Goal: Transaction & Acquisition: Purchase product/service

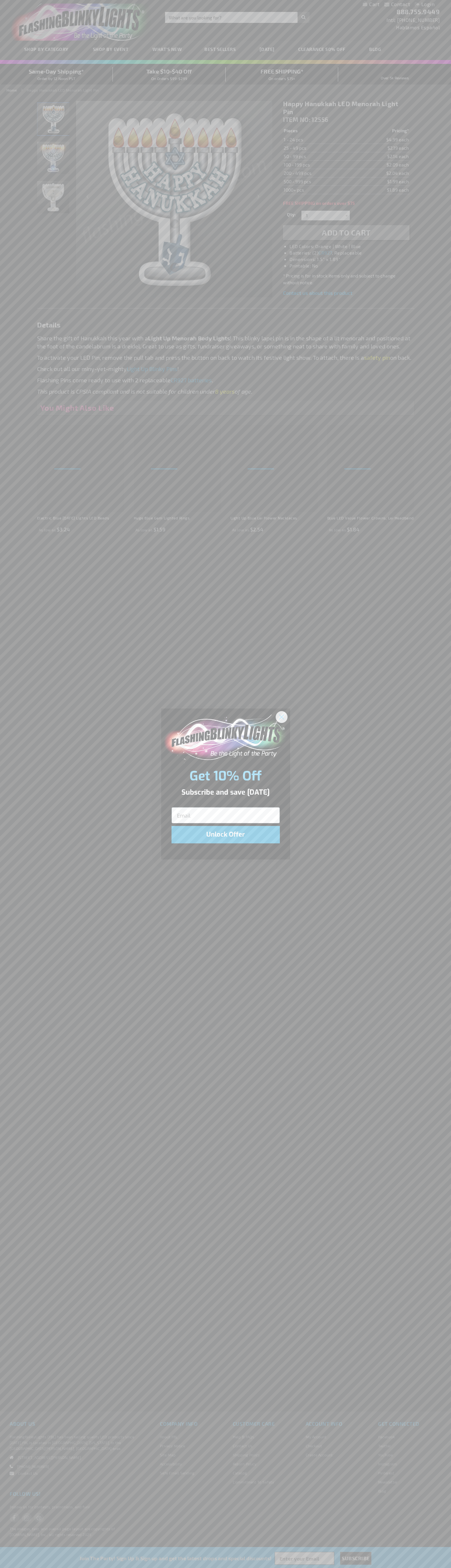
click at [282, 717] on icon "Close dialog" at bounding box center [281, 717] width 5 height 5
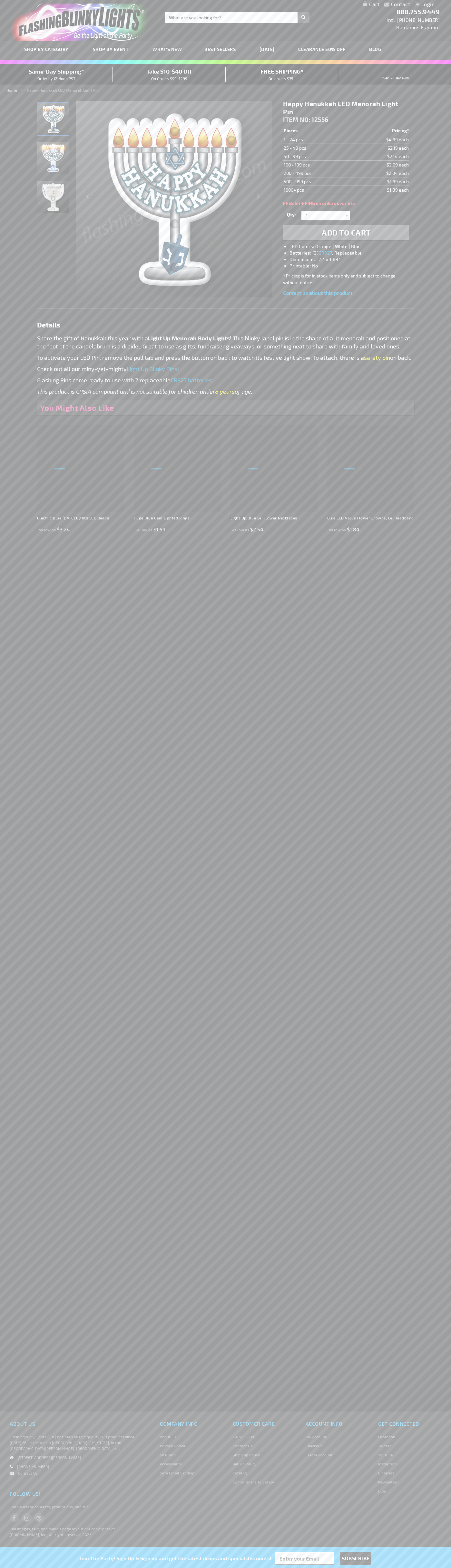
click at [346, 232] on span "Add to Cart" at bounding box center [346, 232] width 49 height 10
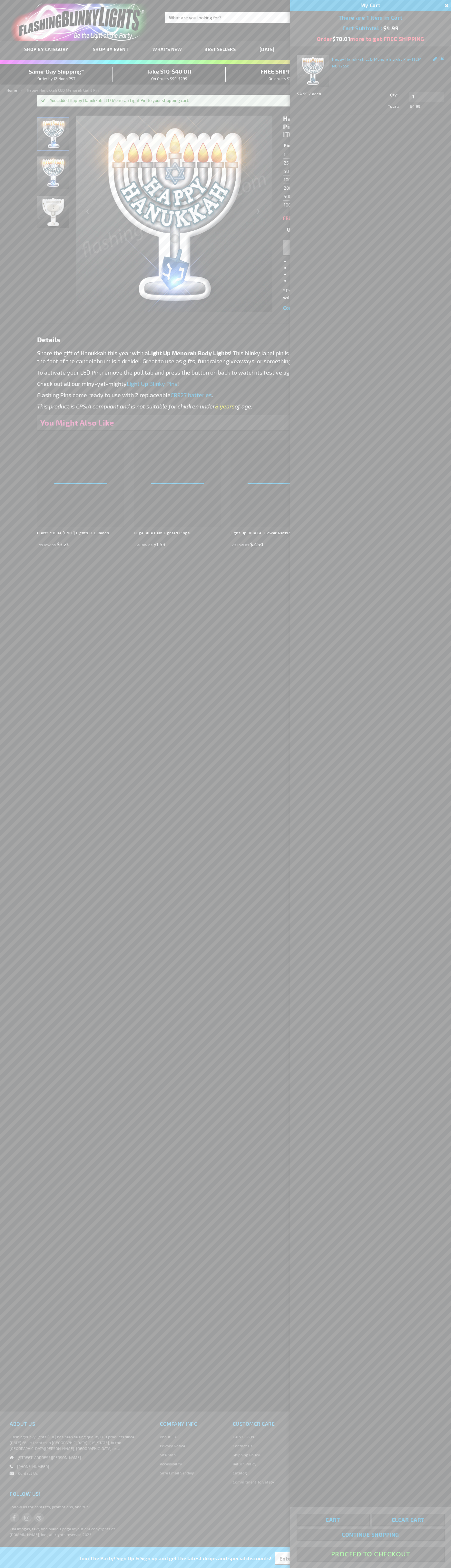
click at [371, 1554] on button "Proceed To Checkout" at bounding box center [370, 1554] width 148 height 14
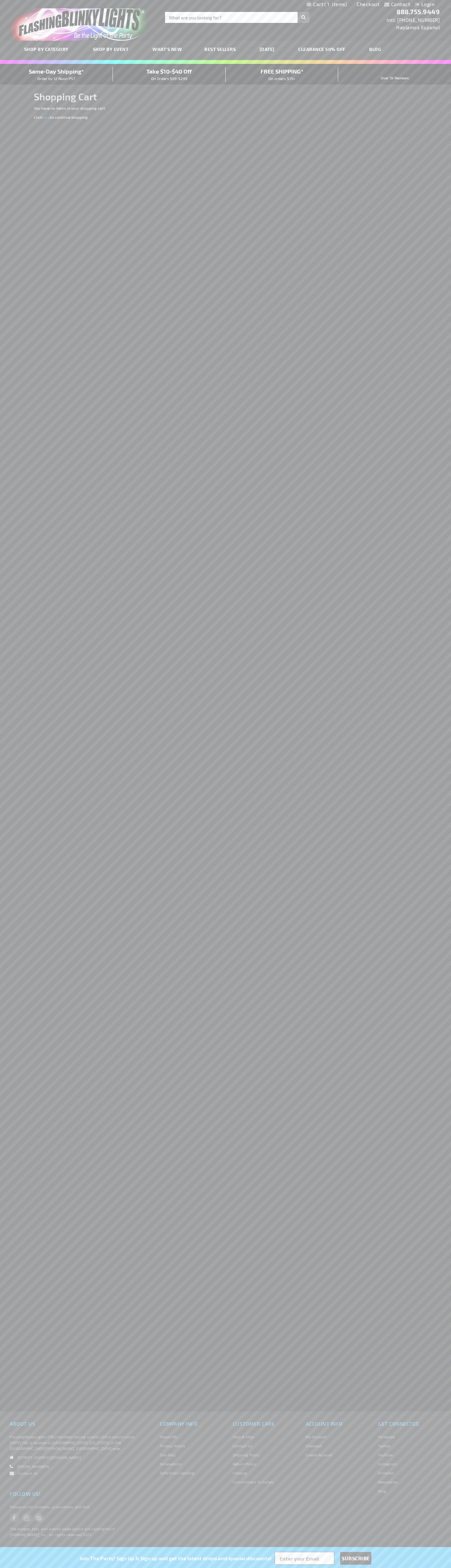
click at [57, 74] on span "Same-Day Shipping*" at bounding box center [56, 71] width 55 height 7
click at [368, 4] on link "Checkout" at bounding box center [368, 3] width 23 height 6
click at [57, 74] on span "Same-Day Shipping*" at bounding box center [56, 71] width 55 height 7
click at [127, 4] on div "Contact Compare Products Login Skip to Content My Cart My Cart Close You have n…" at bounding box center [226, 4] width 451 height 8
click at [448, 1248] on div "Contact Compare Products Login Skip to Content My Cart My Cart Close You have n…" at bounding box center [226, 784] width 451 height 1568
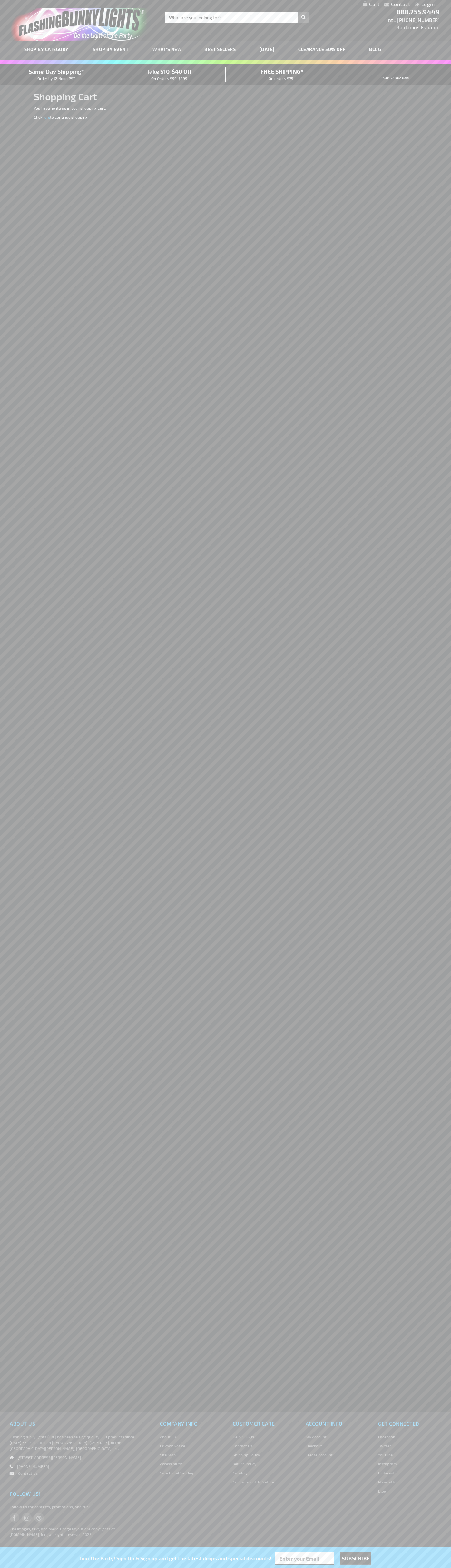
click at [10, 1568] on html "The store will not work correctly when cookies are disabled. Contact Compare Pr…" at bounding box center [226, 784] width 451 height 1568
click at [3, 103] on div "Contact Compare Products Login Skip to Content My Cart My Cart Close You have n…" at bounding box center [226, 784] width 451 height 1568
click at [57, 74] on span "Same-Day Shipping*" at bounding box center [56, 71] width 55 height 7
